Goal: Obtain resource: Obtain resource

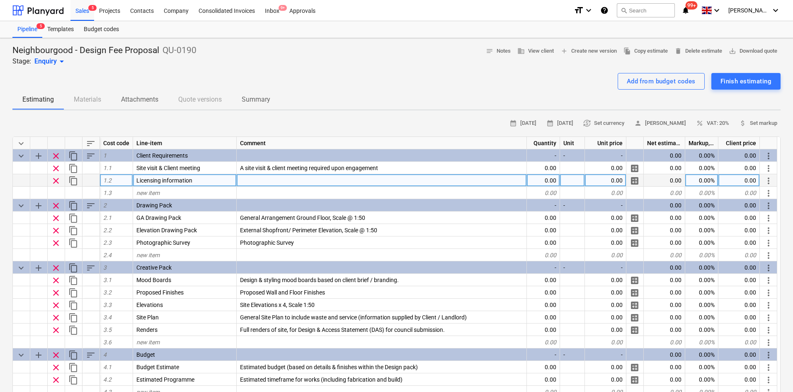
click at [158, 178] on span "Licensing information" at bounding box center [164, 180] width 56 height 7
click at [164, 179] on input "Licensing information" at bounding box center [184, 180] width 103 height 12
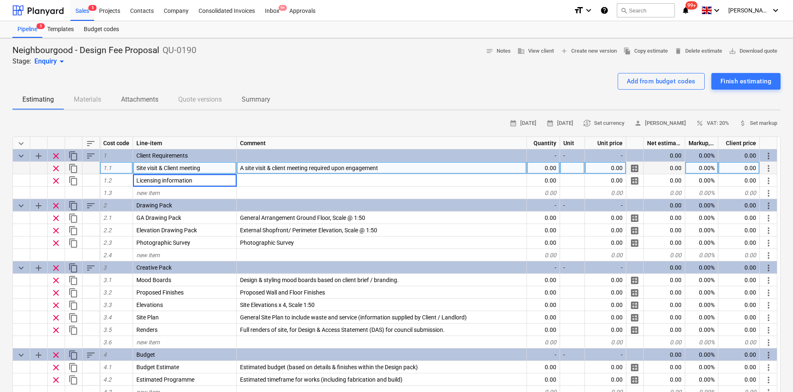
drag, startPoint x: 160, startPoint y: 177, endPoint x: 78, endPoint y: 167, distance: 83.1
click at [78, 167] on div "keyboard_arrow_down sort Cost code Line-item Comment Quantity Unit Unit price N…" at bounding box center [396, 292] width 768 height 313
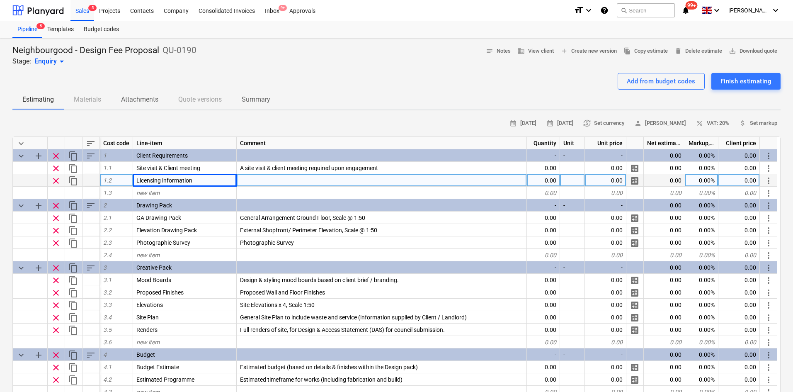
click at [279, 184] on div at bounding box center [382, 180] width 290 height 12
type input "Licensing information"
type textarea "x"
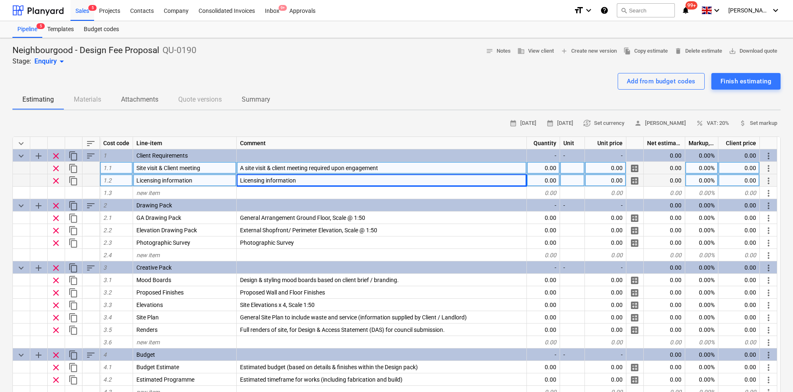
click at [540, 167] on div "0.00" at bounding box center [543, 168] width 33 height 12
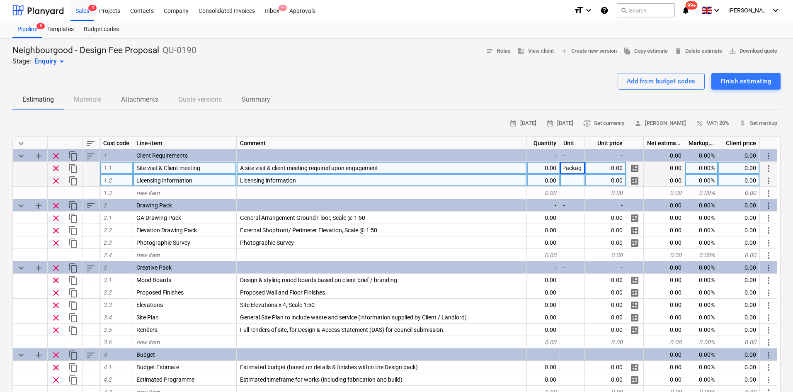
type input "Package"
type textarea "x"
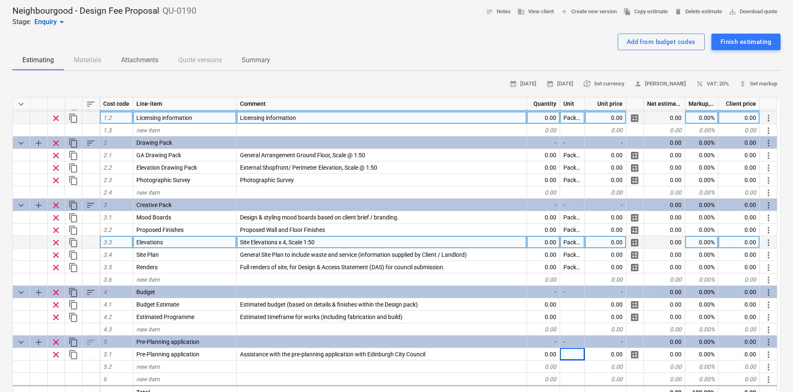
scroll to position [83, 0]
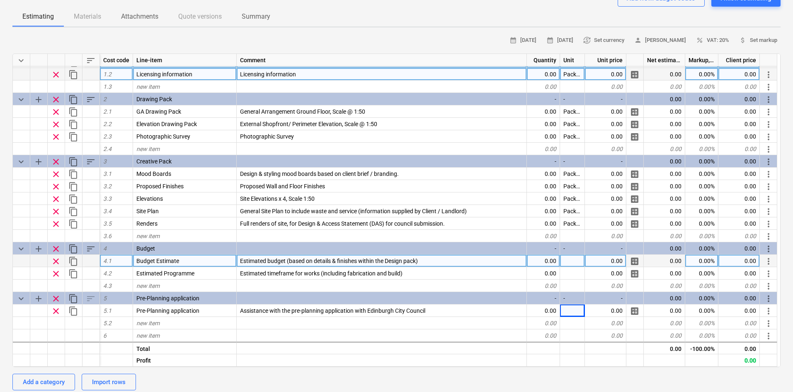
click at [571, 258] on div at bounding box center [572, 261] width 25 height 12
type input "Package"
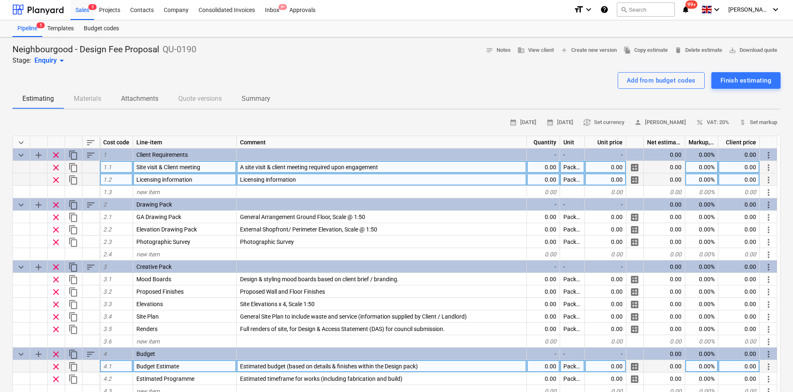
scroll to position [0, 0]
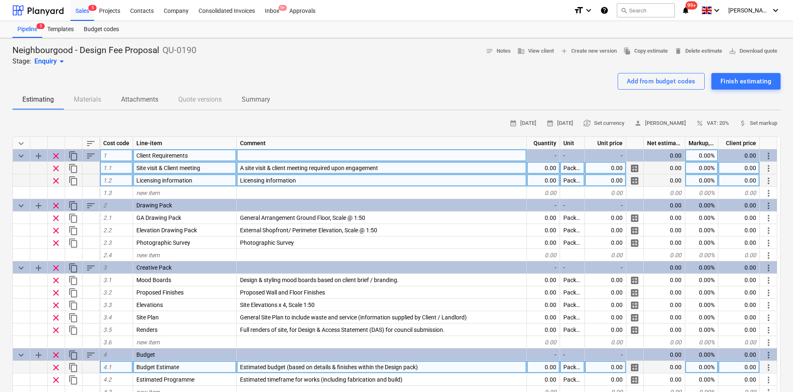
click at [550, 160] on div "-" at bounding box center [543, 155] width 33 height 12
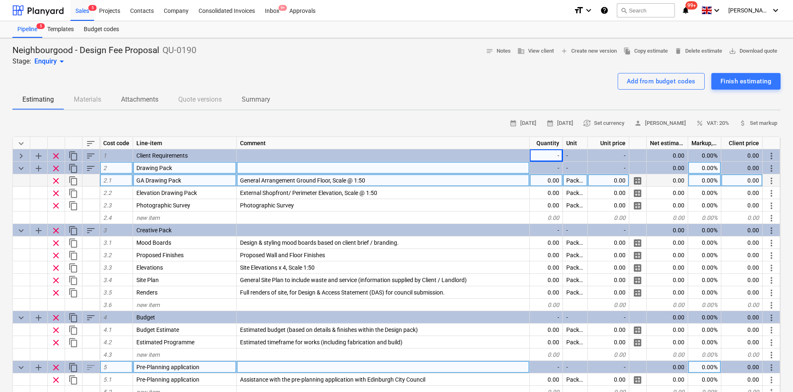
click at [18, 170] on span "keyboard_arrow_down" at bounding box center [21, 168] width 10 height 10
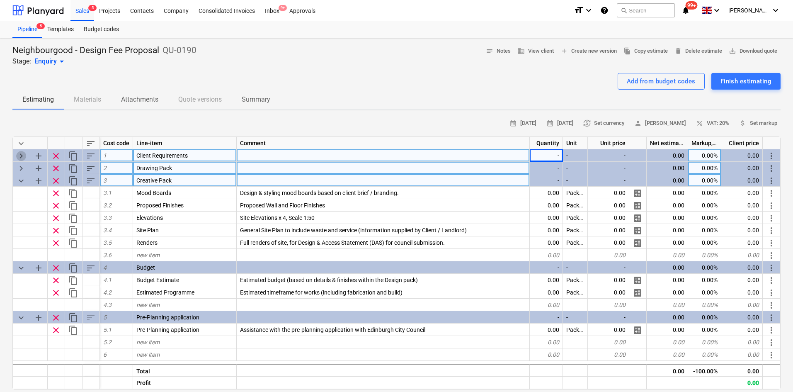
click at [22, 151] on span "keyboard_arrow_right" at bounding box center [21, 156] width 10 height 10
type textarea "x"
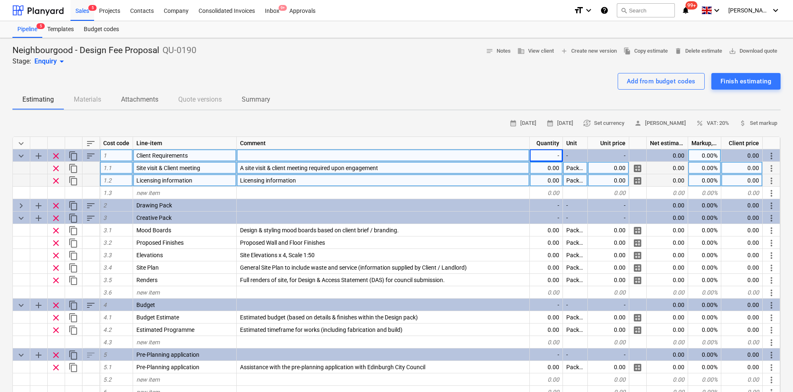
click at [549, 163] on div "0.00" at bounding box center [546, 168] width 33 height 12
type input "1"
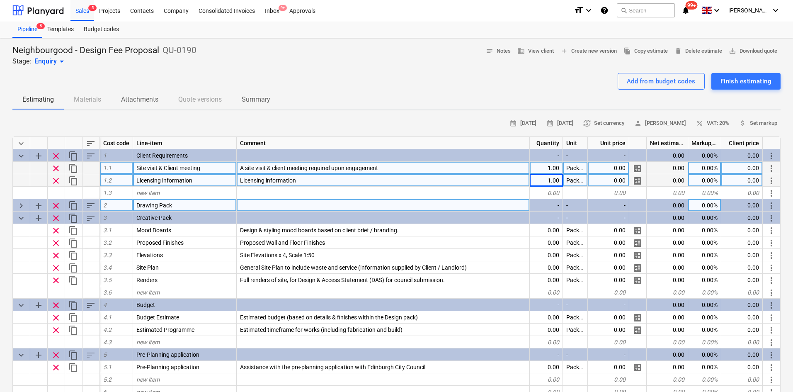
click at [21, 206] on span "keyboard_arrow_right" at bounding box center [21, 206] width 10 height 10
type textarea "x"
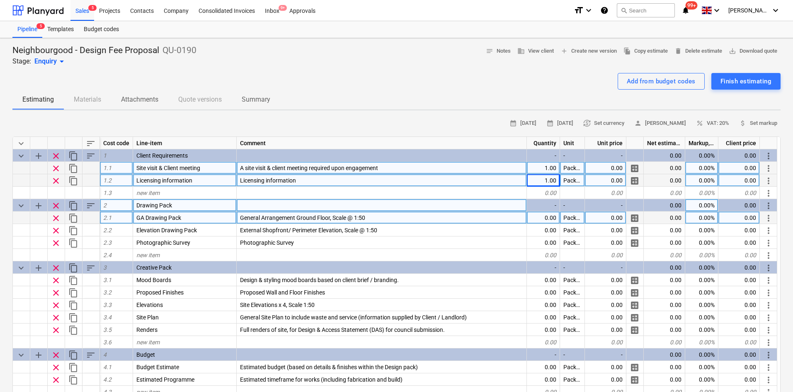
click at [548, 217] on div "0.00" at bounding box center [543, 217] width 33 height 12
type input "1"
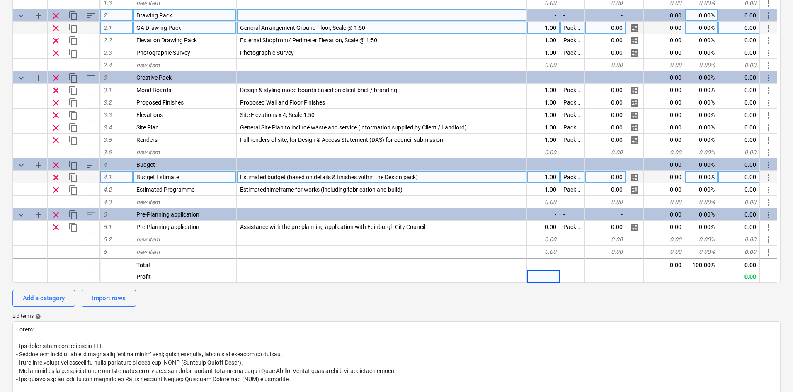
scroll to position [207, 0]
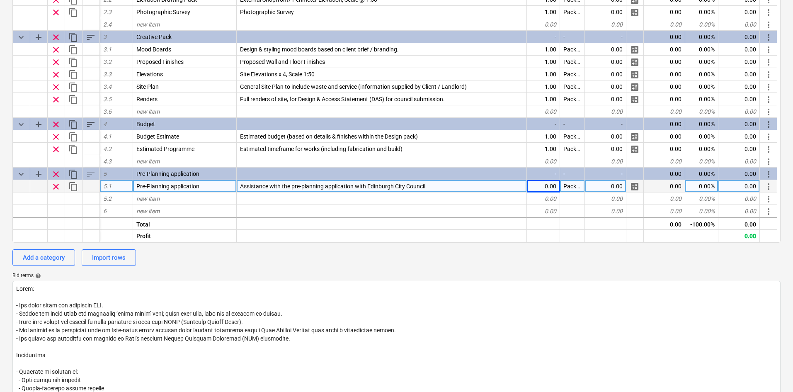
type textarea "x"
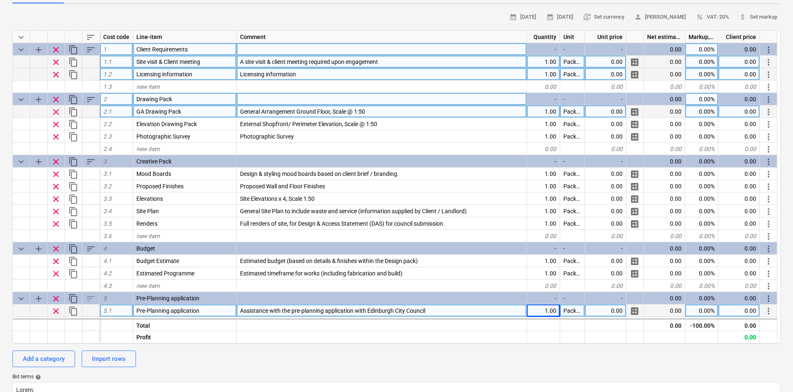
scroll to position [0, 0]
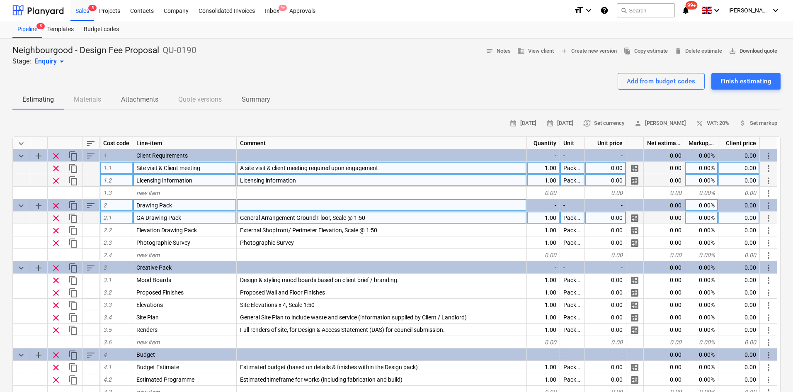
click at [746, 46] on button "save_alt Download quote" at bounding box center [753, 51] width 55 height 13
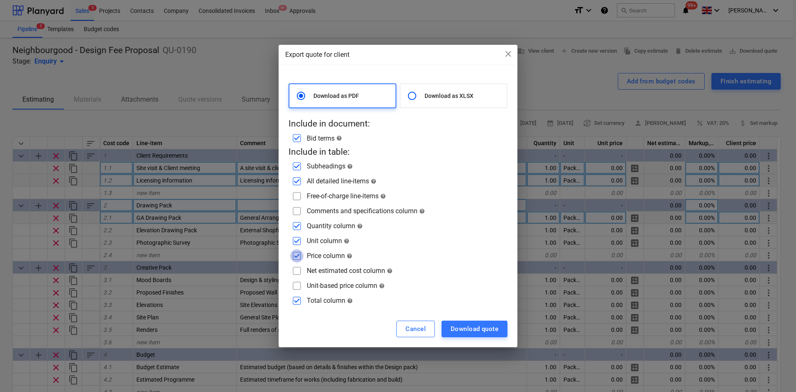
click at [296, 257] on input "checkbox" at bounding box center [296, 255] width 13 height 13
checkbox input "false"
click at [296, 240] on input "checkbox" at bounding box center [296, 240] width 13 height 13
checkbox input "false"
click at [298, 209] on input "checkbox" at bounding box center [296, 210] width 13 height 13
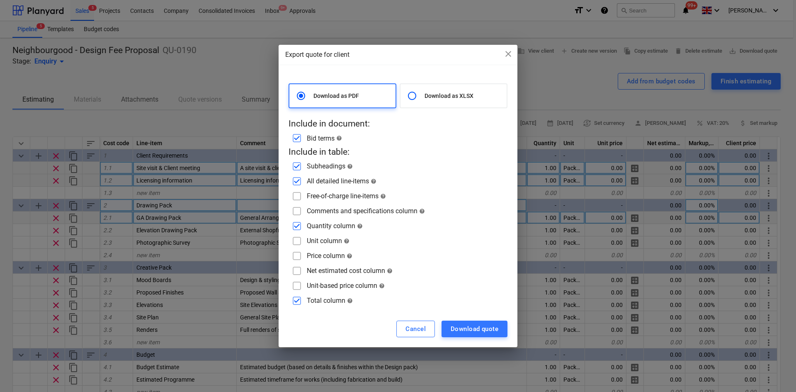
checkbox input "true"
click at [295, 295] on input "checkbox" at bounding box center [296, 300] width 13 height 13
checkbox input "false"
click at [448, 326] on button "Download quote" at bounding box center [475, 329] width 66 height 17
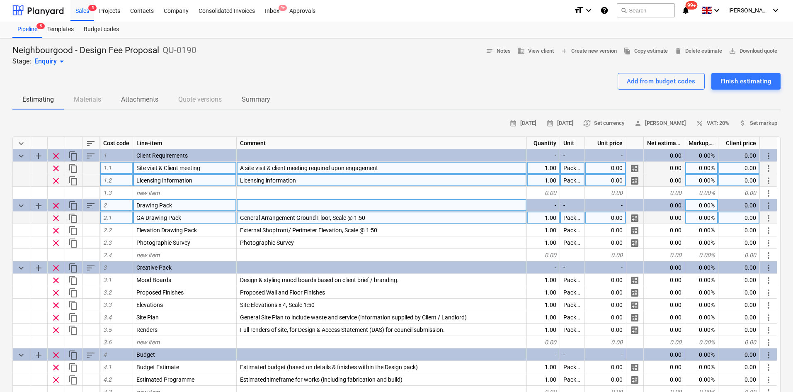
click at [671, 168] on div "0.00" at bounding box center [664, 168] width 41 height 12
click at [612, 164] on div "0.00" at bounding box center [605, 168] width 41 height 12
type input "0.01"
type textarea "x"
type input "-100"
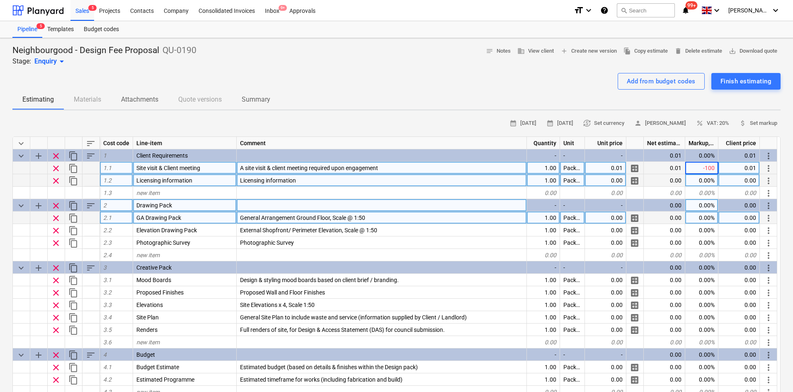
type textarea "x"
type input "-100"
type textarea "x"
type input "-100"
type textarea "x"
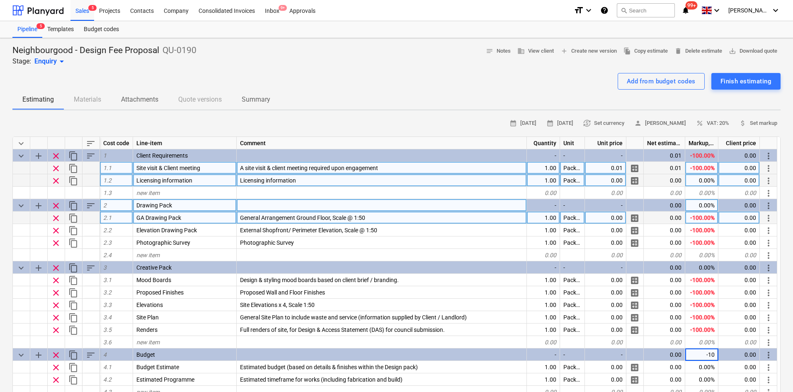
type input "-100"
type textarea "x"
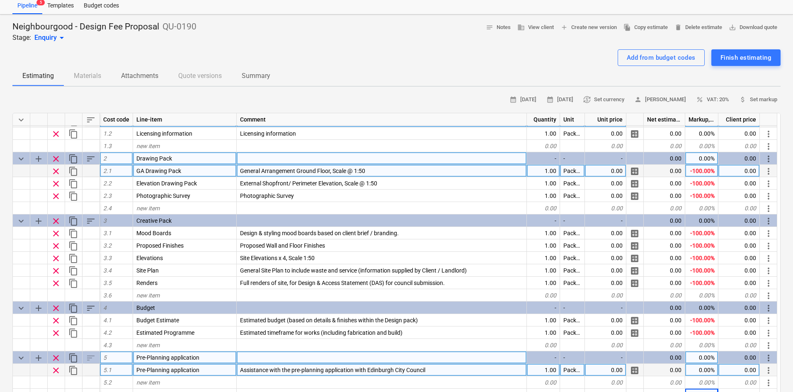
scroll to position [166, 0]
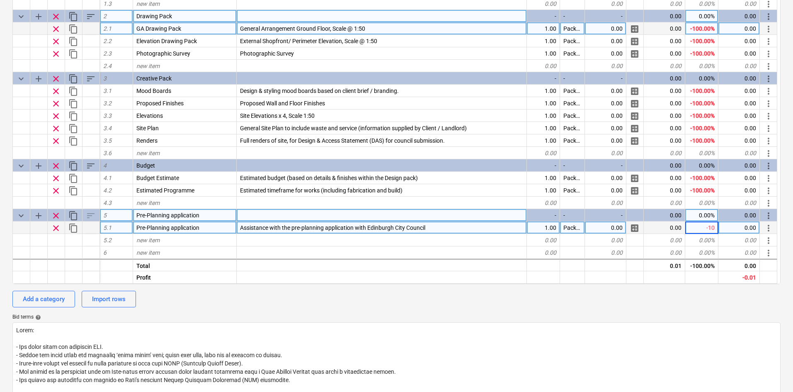
type input "-100"
type textarea "x"
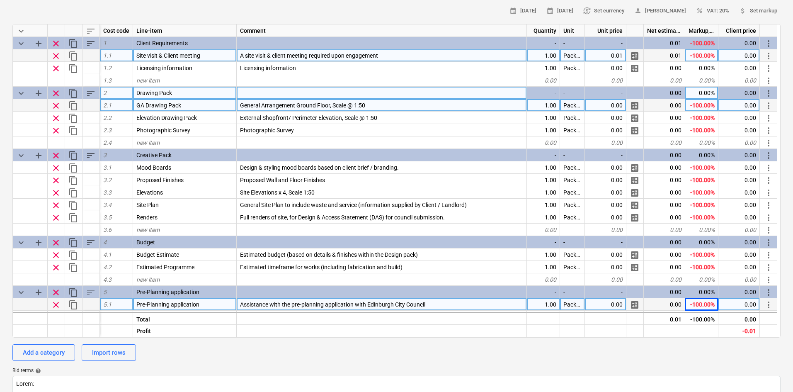
scroll to position [41, 0]
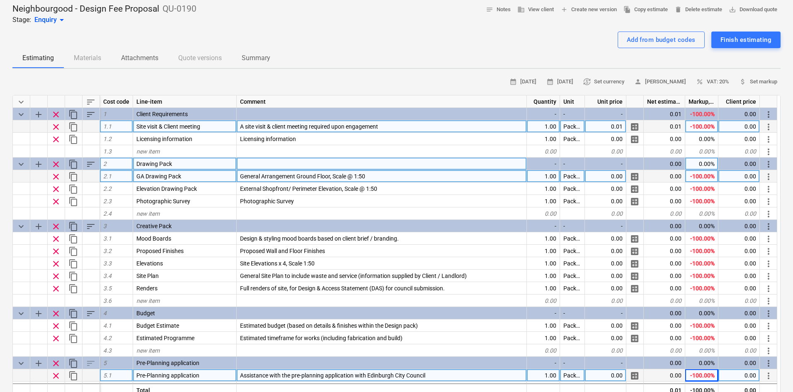
click at [667, 126] on div "0.01" at bounding box center [664, 126] width 41 height 12
click at [596, 123] on div "0.01" at bounding box center [605, 126] width 41 height 12
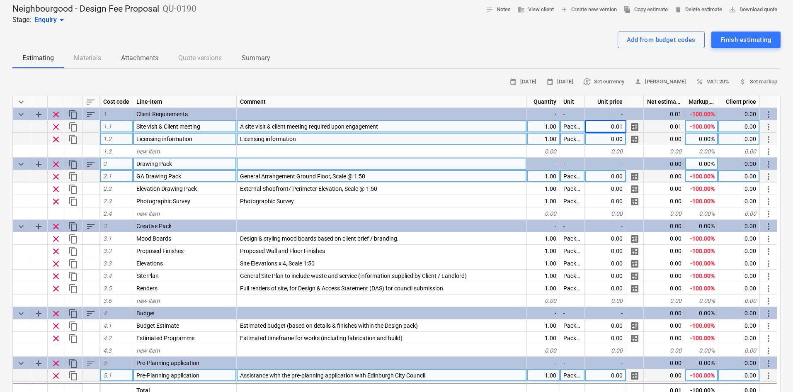
click at [605, 135] on div "0.00" at bounding box center [605, 139] width 41 height 12
type input "0.01"
type textarea "x"
click at [599, 180] on div "0.00" at bounding box center [605, 176] width 41 height 12
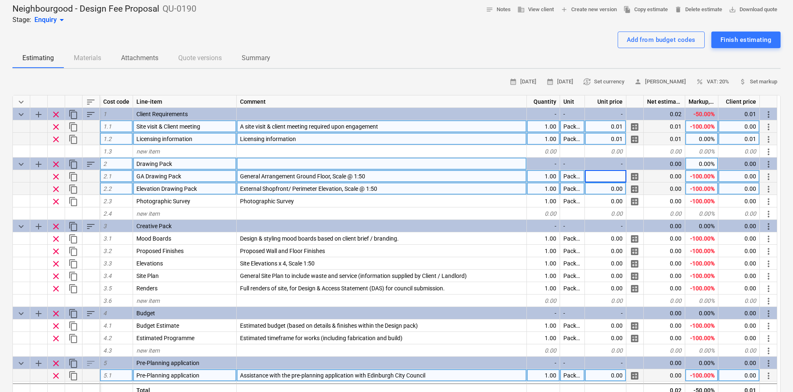
type input "0.01"
type textarea "x"
click at [600, 193] on div "0.00" at bounding box center [605, 188] width 41 height 12
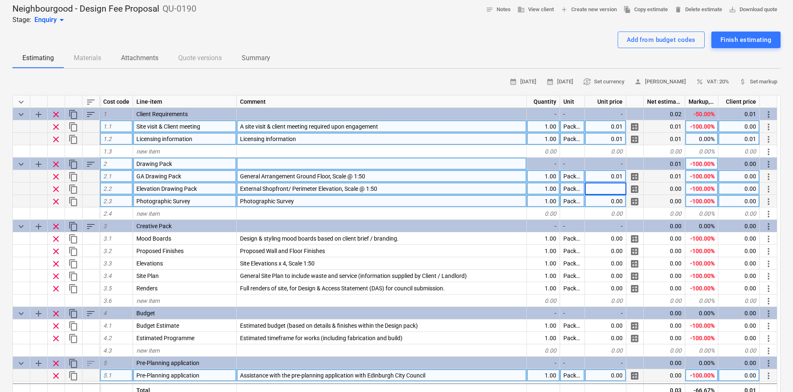
type input "0.01"
type textarea "x"
click at [601, 200] on div "0.00" at bounding box center [605, 201] width 41 height 12
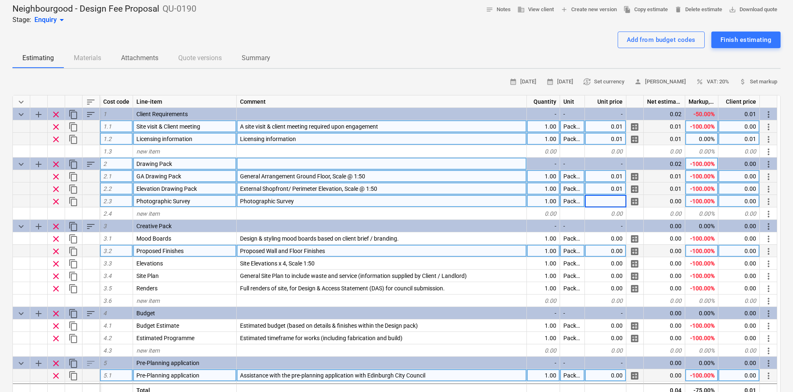
type input "0.01"
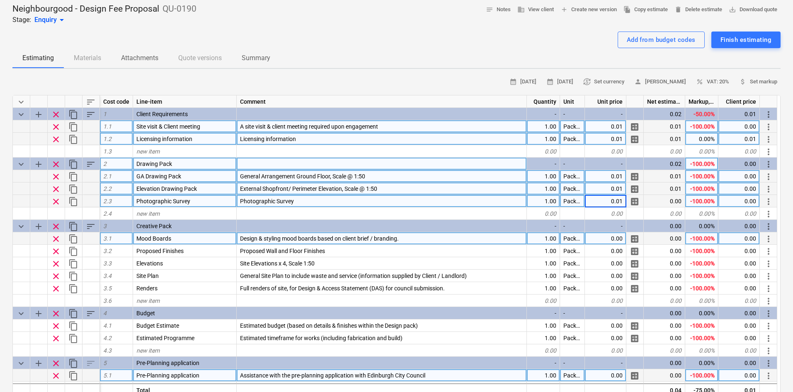
type textarea "x"
click at [598, 239] on div "0.00" at bounding box center [605, 238] width 41 height 12
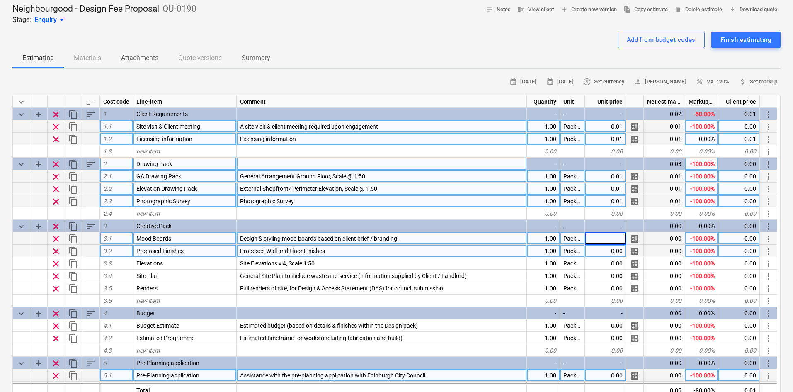
paste input "0.01"
type input "0.01"
type textarea "x"
click at [599, 253] on div "0.00" at bounding box center [605, 251] width 41 height 12
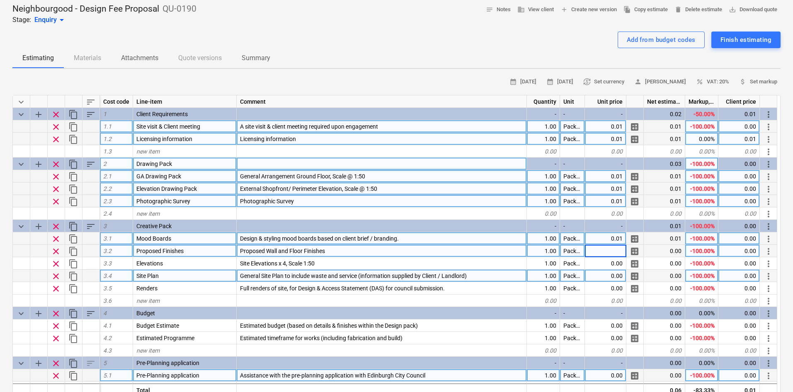
type input "0.01"
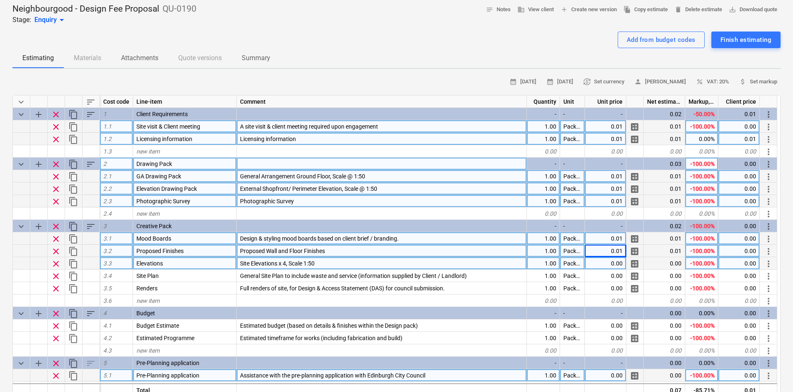
click at [598, 262] on div "0.00" at bounding box center [605, 263] width 41 height 12
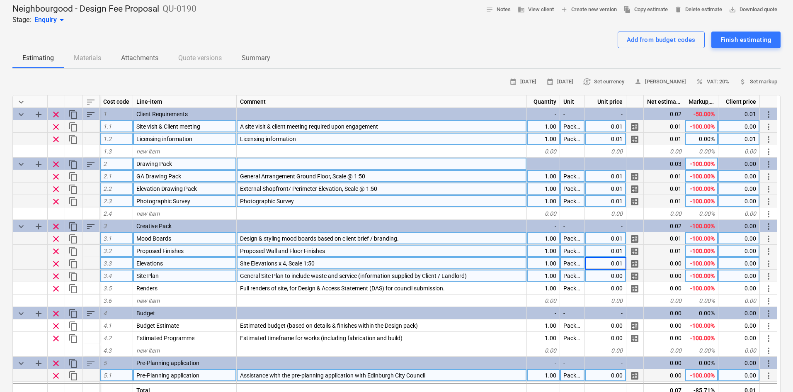
type textarea "x"
click at [598, 275] on div "0.00" at bounding box center [605, 276] width 41 height 12
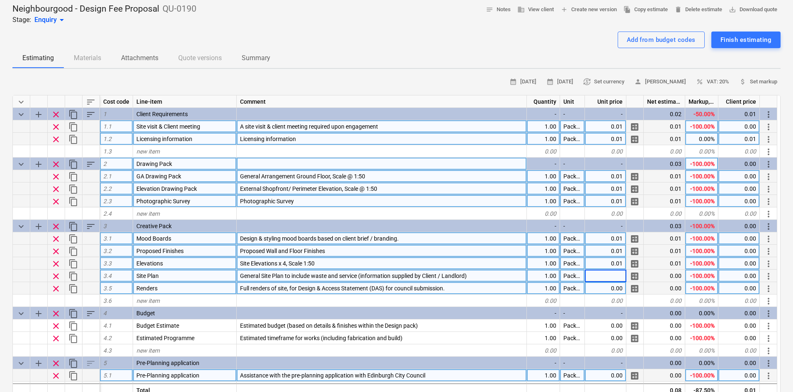
type input "0.01"
type textarea "x"
click at [598, 284] on div "0.00" at bounding box center [605, 288] width 41 height 12
type input "0.01"
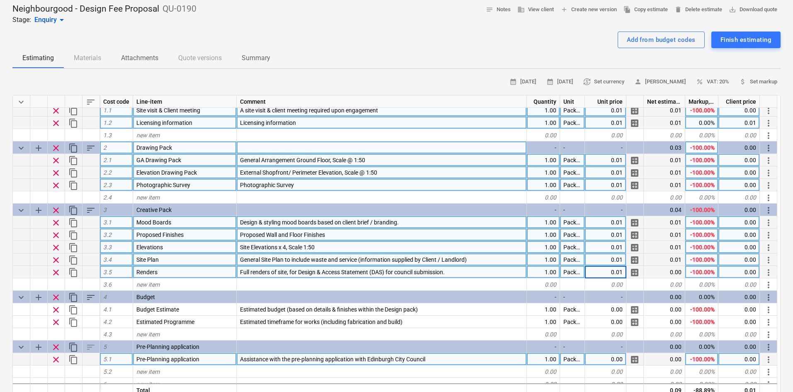
scroll to position [23, 0]
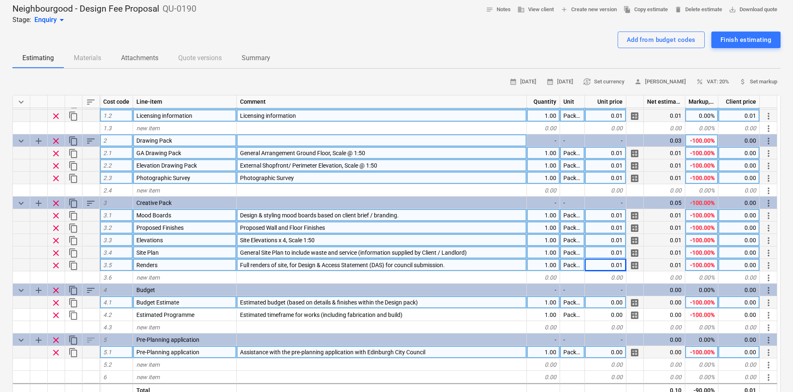
click at [606, 303] on div "0.00" at bounding box center [605, 302] width 41 height 12
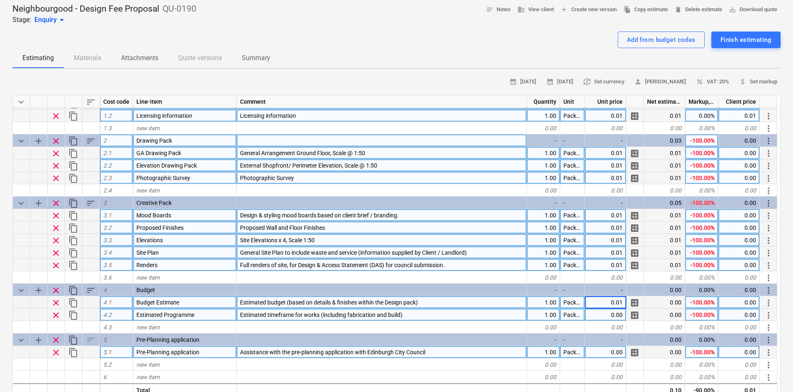
type textarea "x"
click at [605, 316] on div "0.00" at bounding box center [605, 315] width 41 height 12
type input "0.01"
type textarea "x"
click at [606, 355] on div "0.00" at bounding box center [605, 352] width 41 height 12
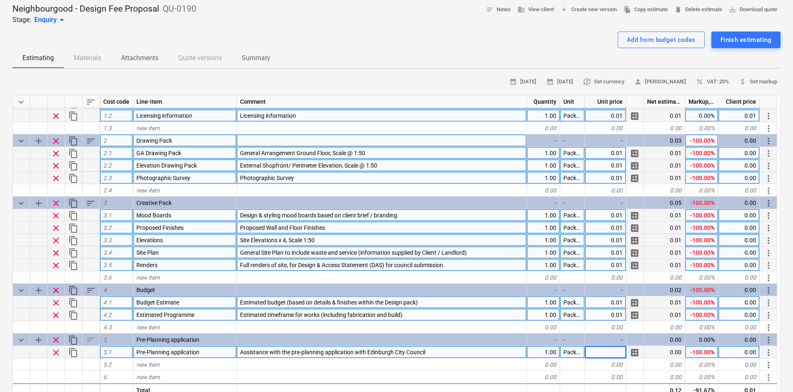
type input "0.01"
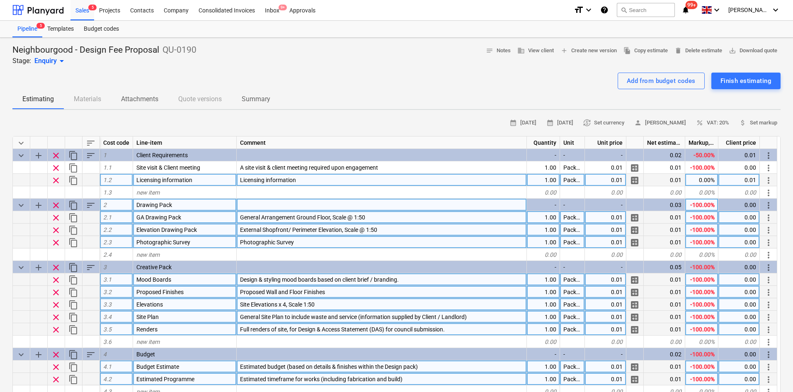
scroll to position [0, 0]
type textarea "x"
click at [576, 82] on div "Add from budget codes Finish estimating" at bounding box center [396, 81] width 768 height 17
click at [746, 53] on span "save_alt Download quote" at bounding box center [753, 51] width 49 height 10
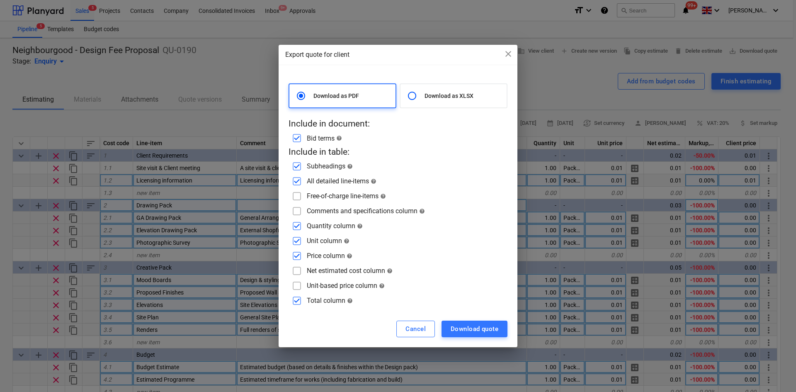
click at [299, 211] on input "checkbox" at bounding box center [296, 210] width 13 height 13
checkbox input "true"
click at [299, 195] on input "checkbox" at bounding box center [296, 196] width 13 height 13
checkbox input "true"
click at [296, 227] on input "checkbox" at bounding box center [296, 225] width 13 height 13
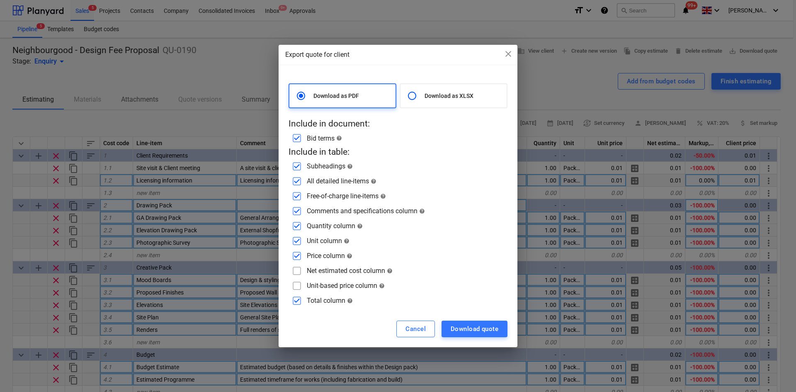
checkbox input "false"
drag, startPoint x: 298, startPoint y: 242, endPoint x: 296, endPoint y: 250, distance: 8.4
click at [298, 242] on input "checkbox" at bounding box center [296, 240] width 13 height 13
checkbox input "false"
click at [296, 257] on input "checkbox" at bounding box center [296, 255] width 13 height 13
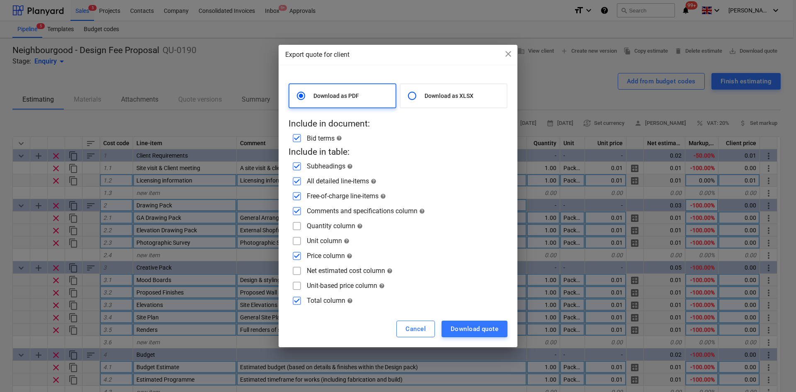
checkbox input "false"
click at [299, 298] on input "checkbox" at bounding box center [296, 300] width 13 height 13
checkbox input "false"
click at [500, 328] on button "Download quote" at bounding box center [475, 329] width 66 height 17
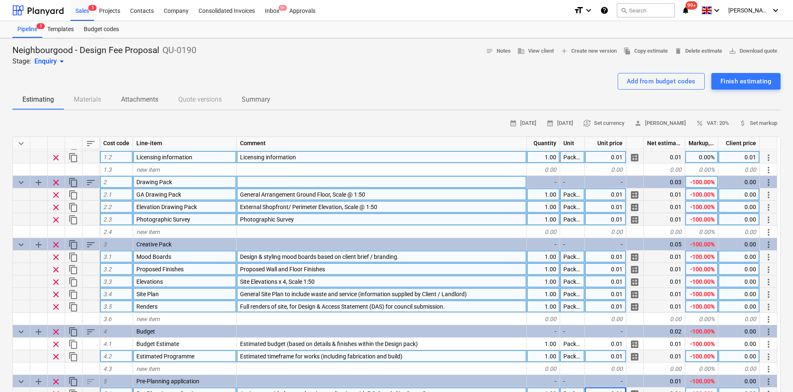
scroll to position [166, 0]
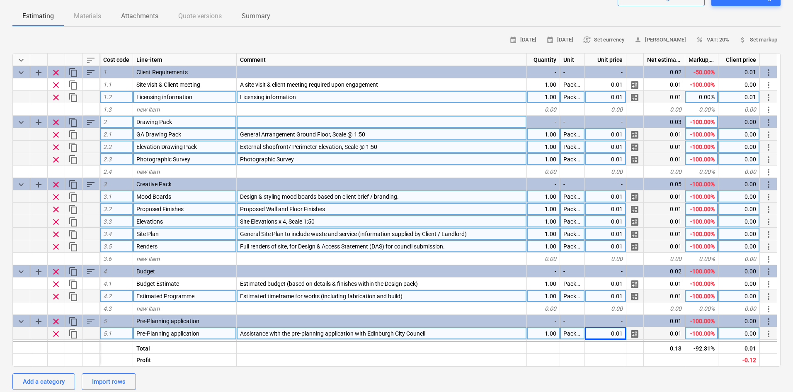
scroll to position [83, 0]
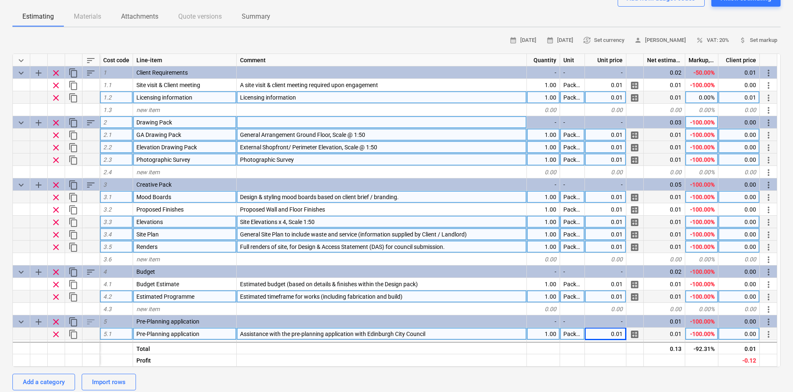
click at [692, 98] on div "0.00%" at bounding box center [701, 97] width 33 height 12
type input "-100"
type textarea "x"
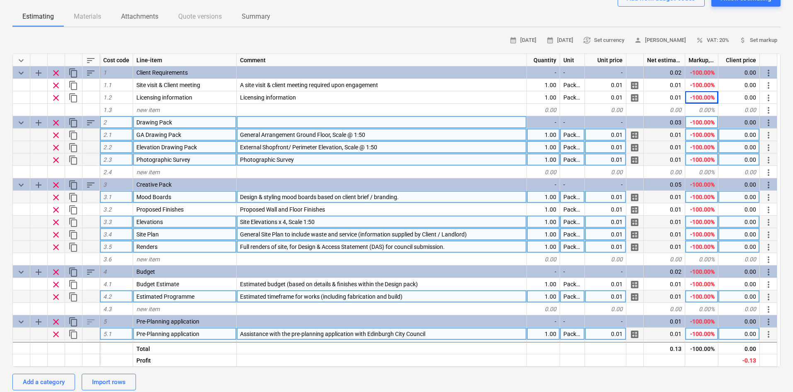
drag, startPoint x: 725, startPoint y: 19, endPoint x: 720, endPoint y: 27, distance: 9.7
click at [725, 19] on div "Estimating Materials Attachments Quote versions Summary" at bounding box center [396, 17] width 768 height 20
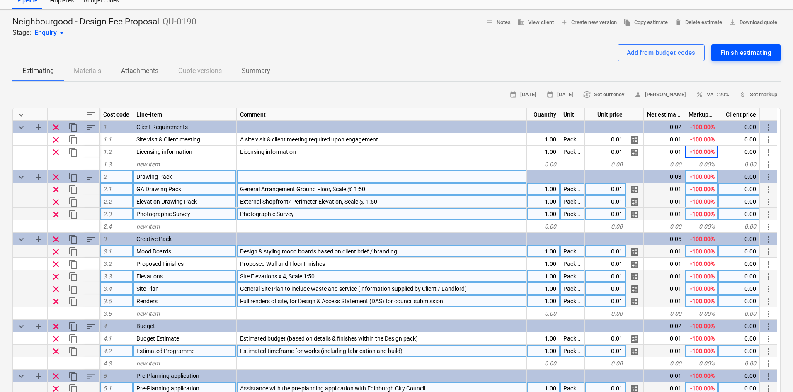
scroll to position [0, 0]
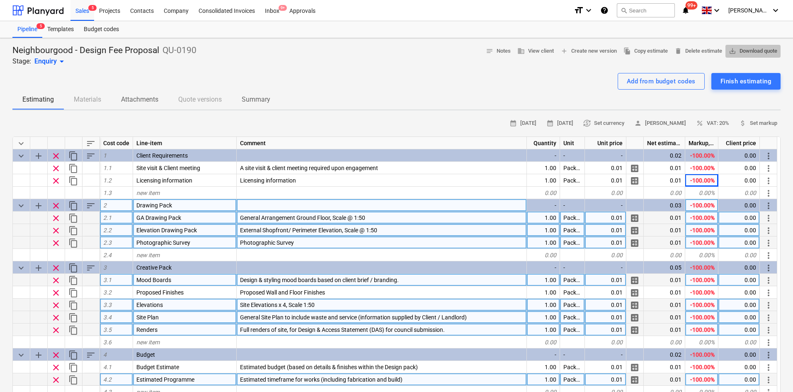
click at [754, 51] on span "save_alt Download quote" at bounding box center [753, 51] width 49 height 10
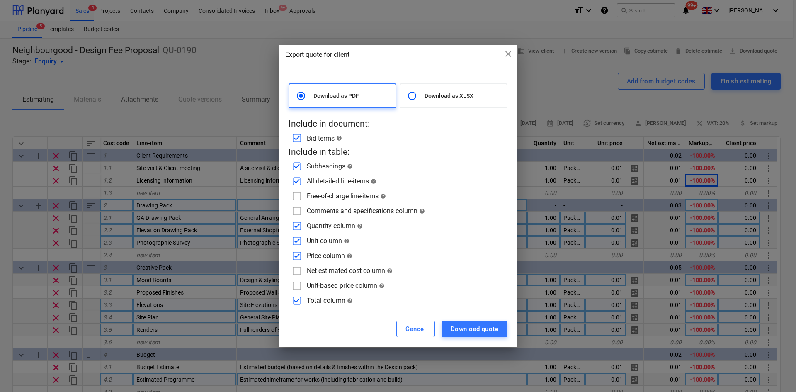
click at [296, 197] on input "checkbox" at bounding box center [296, 196] width 13 height 13
checkbox input "true"
click at [303, 209] on input "checkbox" at bounding box center [296, 210] width 13 height 13
checkbox input "true"
drag, startPoint x: 299, startPoint y: 226, endPoint x: 300, endPoint y: 236, distance: 9.6
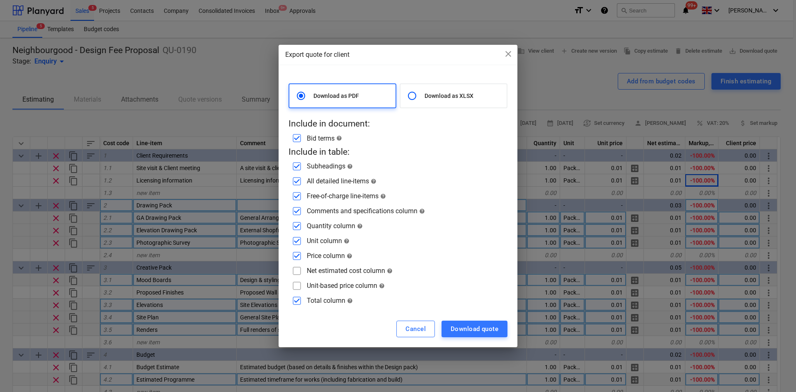
click at [300, 226] on input "checkbox" at bounding box center [296, 225] width 13 height 13
checkbox input "false"
click at [299, 237] on input "checkbox" at bounding box center [296, 240] width 13 height 13
checkbox input "false"
click at [297, 249] on input "checkbox" at bounding box center [296, 255] width 13 height 13
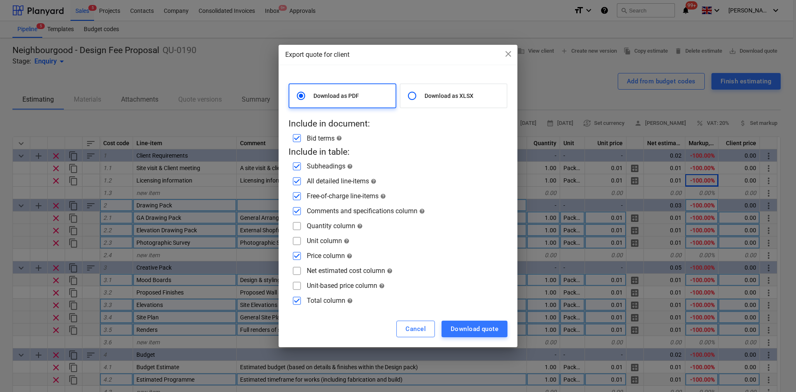
checkbox input "false"
click at [293, 304] on input "checkbox" at bounding box center [296, 300] width 13 height 13
checkbox input "false"
click at [457, 328] on div "Download quote" at bounding box center [475, 328] width 48 height 11
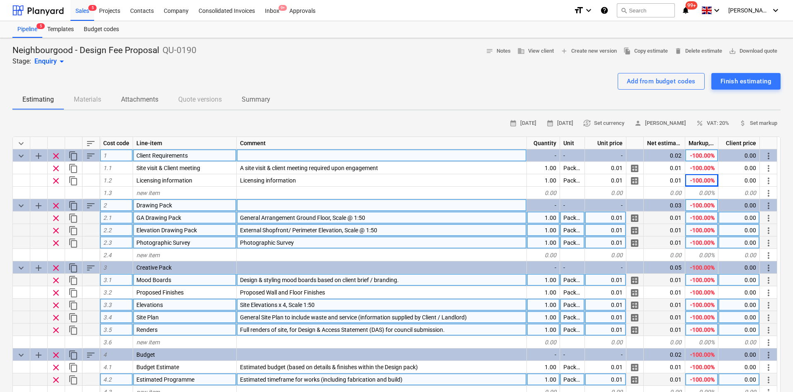
click at [726, 45] on button "save_alt Download quote" at bounding box center [753, 51] width 55 height 13
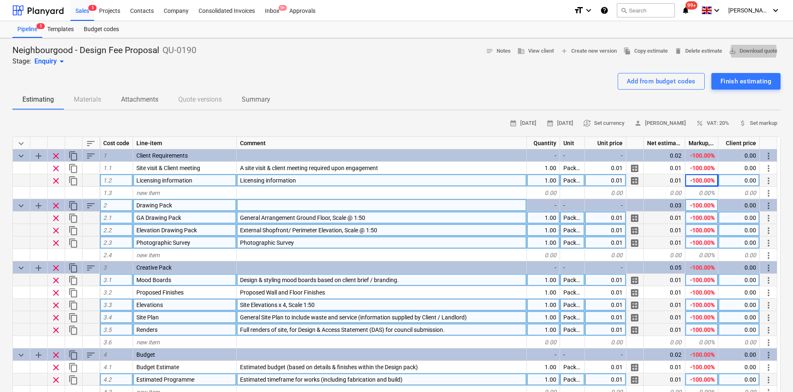
click at [704, 178] on div "-100.00%" at bounding box center [701, 180] width 33 height 12
type input "0"
type textarea "x"
click at [763, 53] on span "save_alt Download quote" at bounding box center [753, 51] width 49 height 10
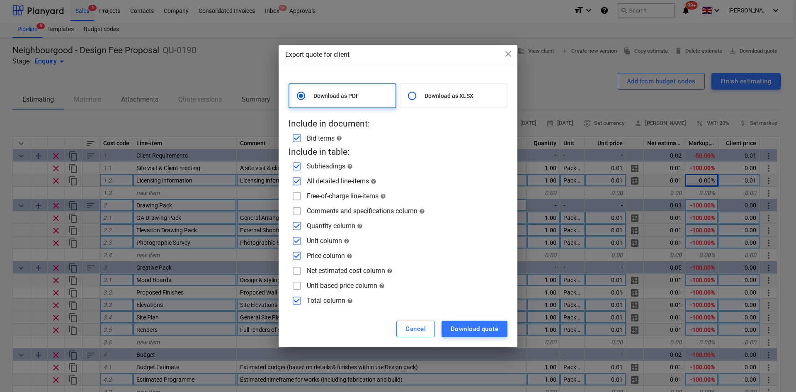
click at [295, 199] on input "checkbox" at bounding box center [296, 196] width 13 height 13
checkbox input "true"
click at [292, 212] on input "checkbox" at bounding box center [296, 210] width 13 height 13
checkbox input "true"
click at [296, 226] on input "checkbox" at bounding box center [296, 225] width 13 height 13
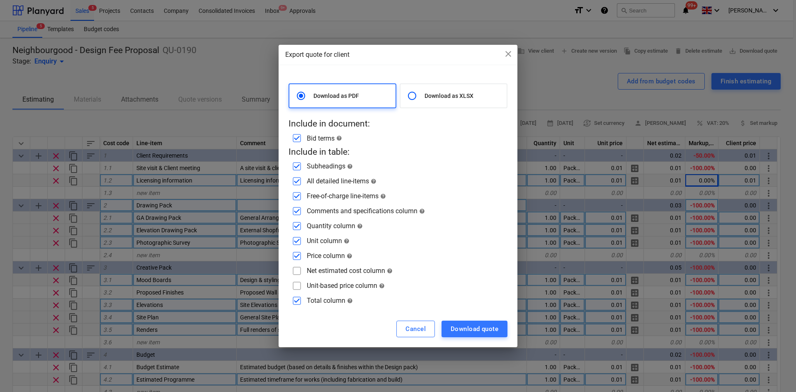
checkbox input "false"
click at [297, 241] on input "checkbox" at bounding box center [296, 240] width 13 height 13
checkbox input "false"
click at [296, 254] on input "checkbox" at bounding box center [296, 255] width 13 height 13
checkbox input "false"
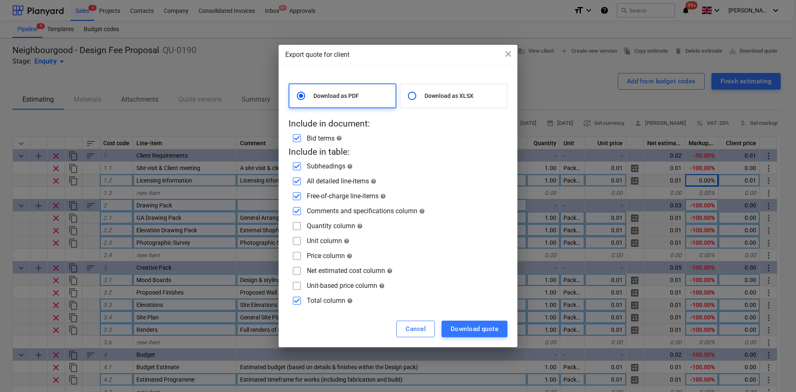
click at [296, 303] on input "checkbox" at bounding box center [296, 300] width 13 height 13
checkbox input "false"
click at [471, 332] on div "Download quote" at bounding box center [475, 328] width 48 height 11
